Goal: Check status: Check status

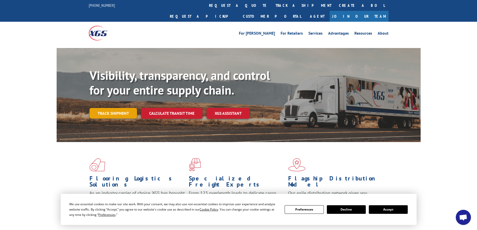
click at [107, 108] on link "Track shipment" at bounding box center [114, 113] width 48 height 11
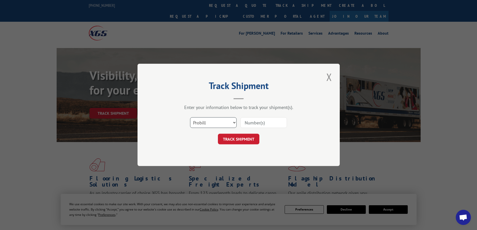
click at [214, 119] on select "Select category... Probill BOL PO" at bounding box center [213, 123] width 47 height 11
select select "bol"
click at [190, 118] on select "Select category... Probill BOL PO" at bounding box center [213, 123] width 47 height 11
click at [262, 121] on input at bounding box center [264, 123] width 47 height 11
paste input "4915483"
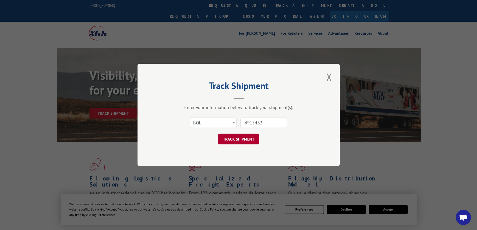
type input "4915483"
click at [230, 137] on button "TRACK SHIPMENT" at bounding box center [238, 139] width 41 height 11
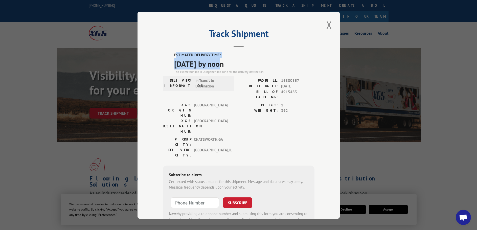
drag, startPoint x: 173, startPoint y: 55, endPoint x: 222, endPoint y: 59, distance: 48.2
click at [222, 59] on div "ESTIMATED DELIVERY TIME: [DATE] by noon The estimated time is using the time zo…" at bounding box center [244, 63] width 140 height 22
click at [174, 56] on label "ESTIMATED DELIVERY TIME:" at bounding box center [244, 55] width 140 height 6
drag, startPoint x: 171, startPoint y: 55, endPoint x: 251, endPoint y: 64, distance: 80.9
click at [251, 64] on div "ESTIMATED DELIVERY TIME: [DATE] by noon The estimated time is using the time zo…" at bounding box center [239, 143] width 152 height 182
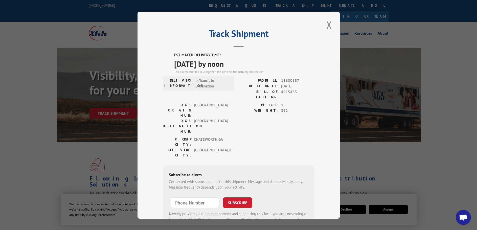
copy div "ESTIMATED DELIVERY TIME: [DATE] by noon"
click at [244, 63] on span "[DATE] by noon" at bounding box center [244, 63] width 140 height 11
click at [328, 22] on button "Close modal" at bounding box center [329, 25] width 9 height 14
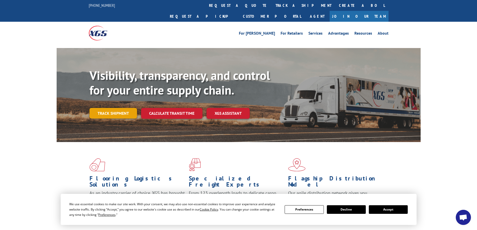
click at [113, 108] on link "Track shipment" at bounding box center [114, 113] width 48 height 11
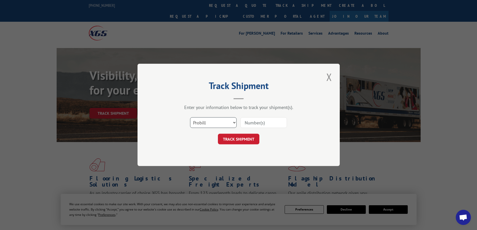
click at [207, 123] on select "Select category... Probill BOL PO" at bounding box center [213, 123] width 47 height 11
select select "bol"
click at [190, 118] on select "Select category... Probill BOL PO" at bounding box center [213, 123] width 47 height 11
click at [270, 119] on input at bounding box center [264, 123] width 47 height 11
paste input "4916494"
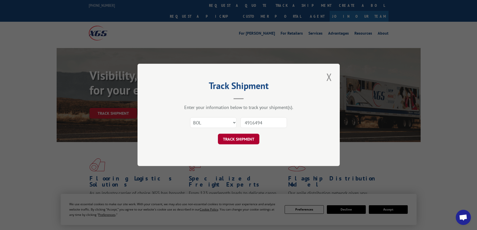
type input "4916494"
click at [244, 138] on button "TRACK SHIPMENT" at bounding box center [238, 139] width 41 height 11
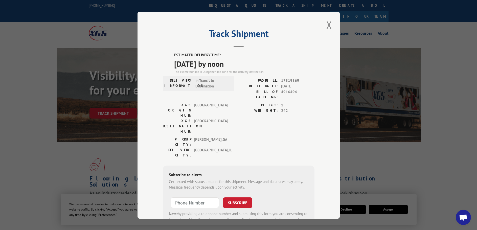
drag, startPoint x: 171, startPoint y: 54, endPoint x: 264, endPoint y: 67, distance: 93.7
click at [264, 67] on div "ESTIMATED DELIVERY TIME: [DATE] by noon The estimated time is using the time zo…" at bounding box center [239, 143] width 152 height 182
copy div "ESTIMATED DELIVERY TIME: [DATE] by noon"
